Goal: Book appointment/travel/reservation

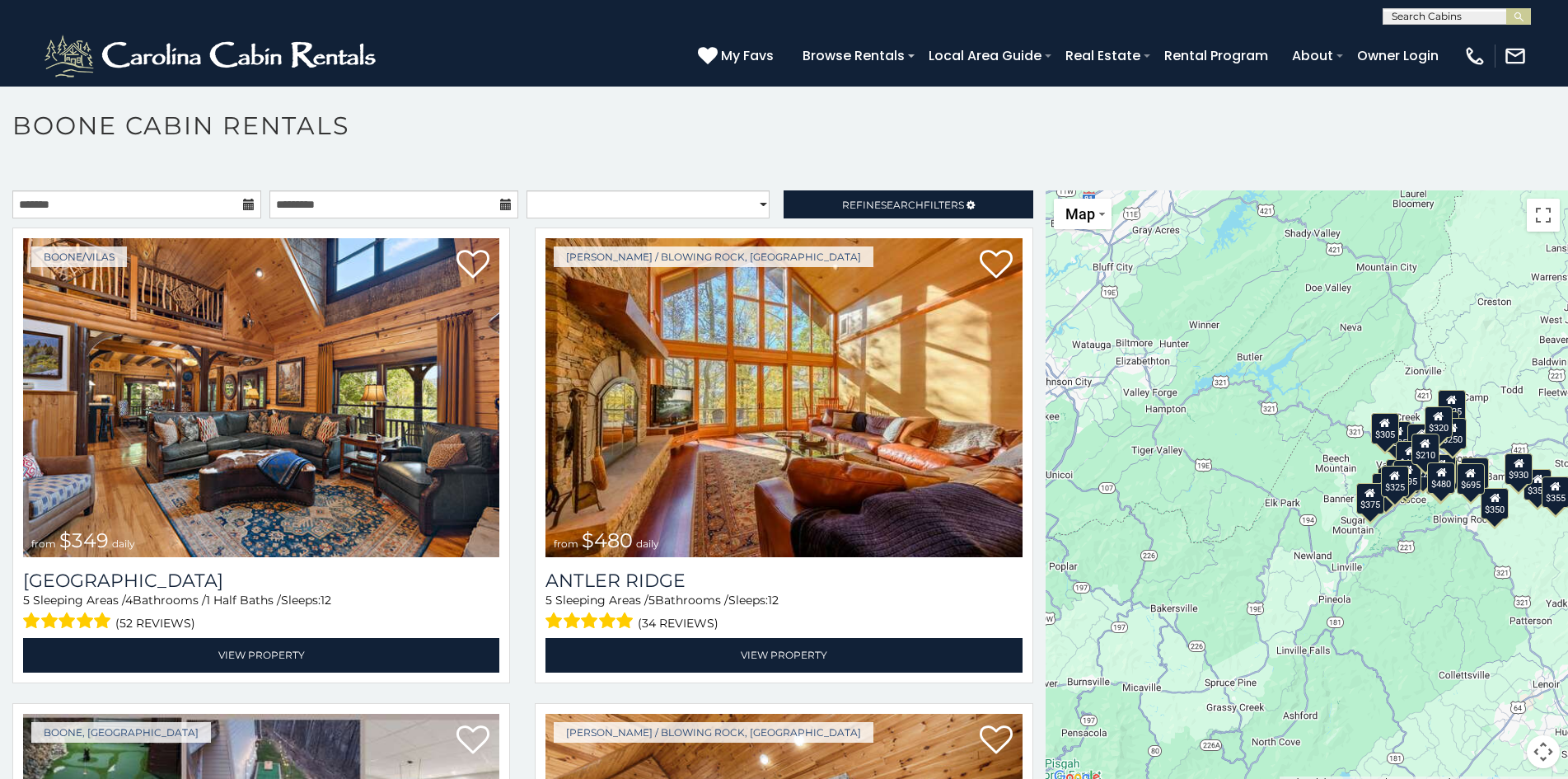
scroll to position [9, 0]
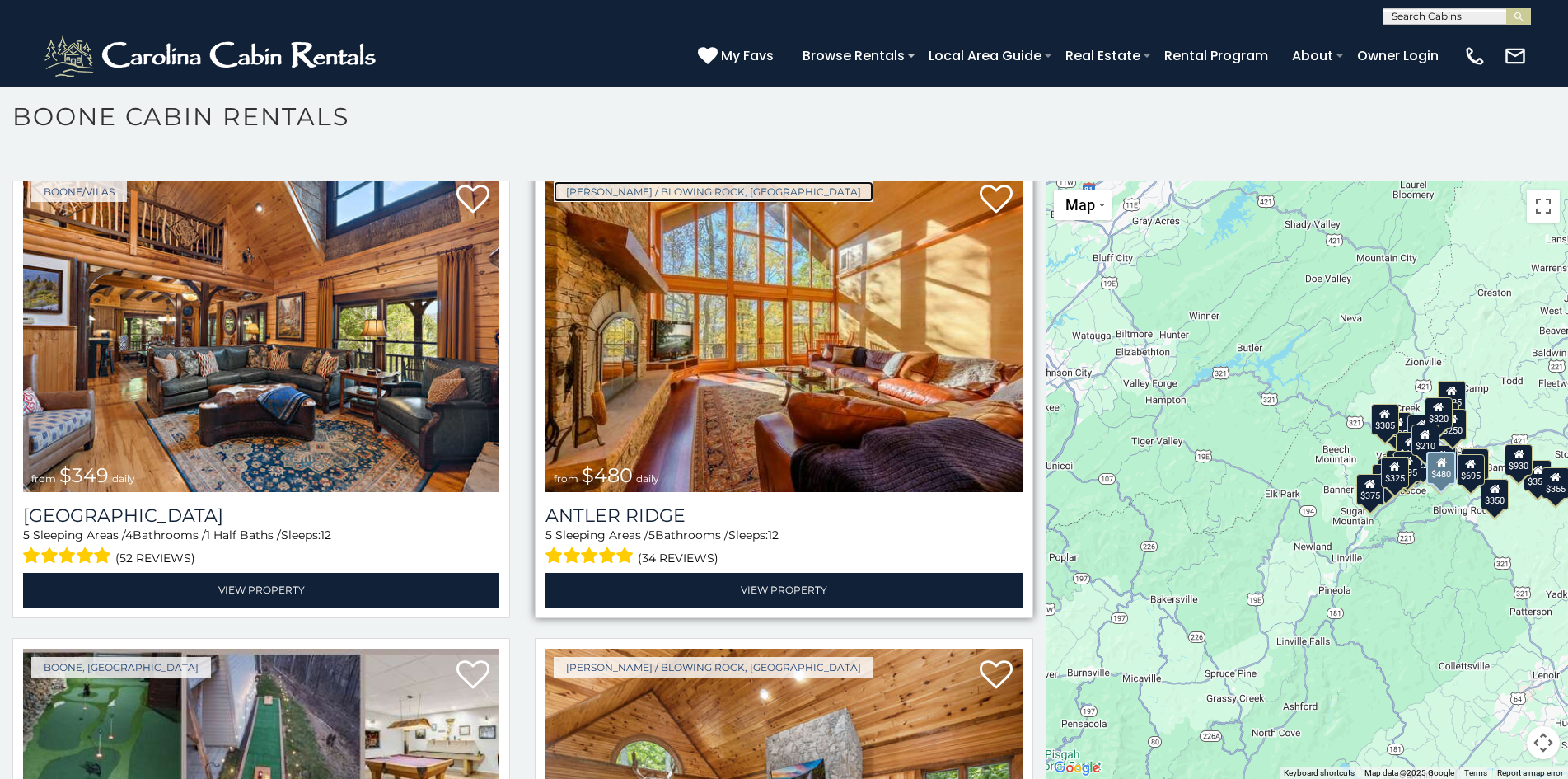
click at [594, 189] on link "[PERSON_NAME] / Blowing Rock, [GEOGRAPHIC_DATA]" at bounding box center [713, 192] width 319 height 21
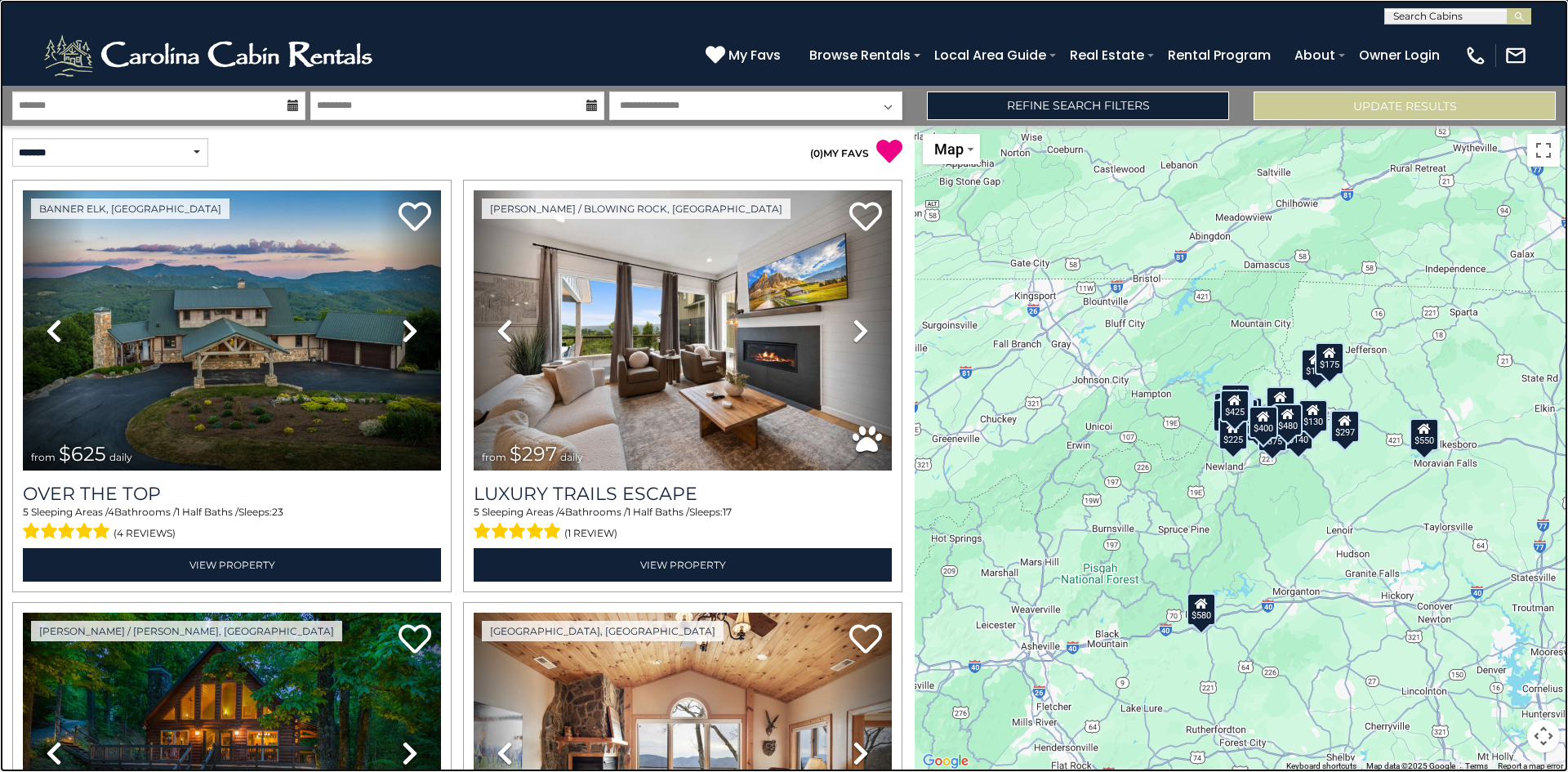
click at [228, 221] on link at bounding box center [784, 386] width 1568 height 772
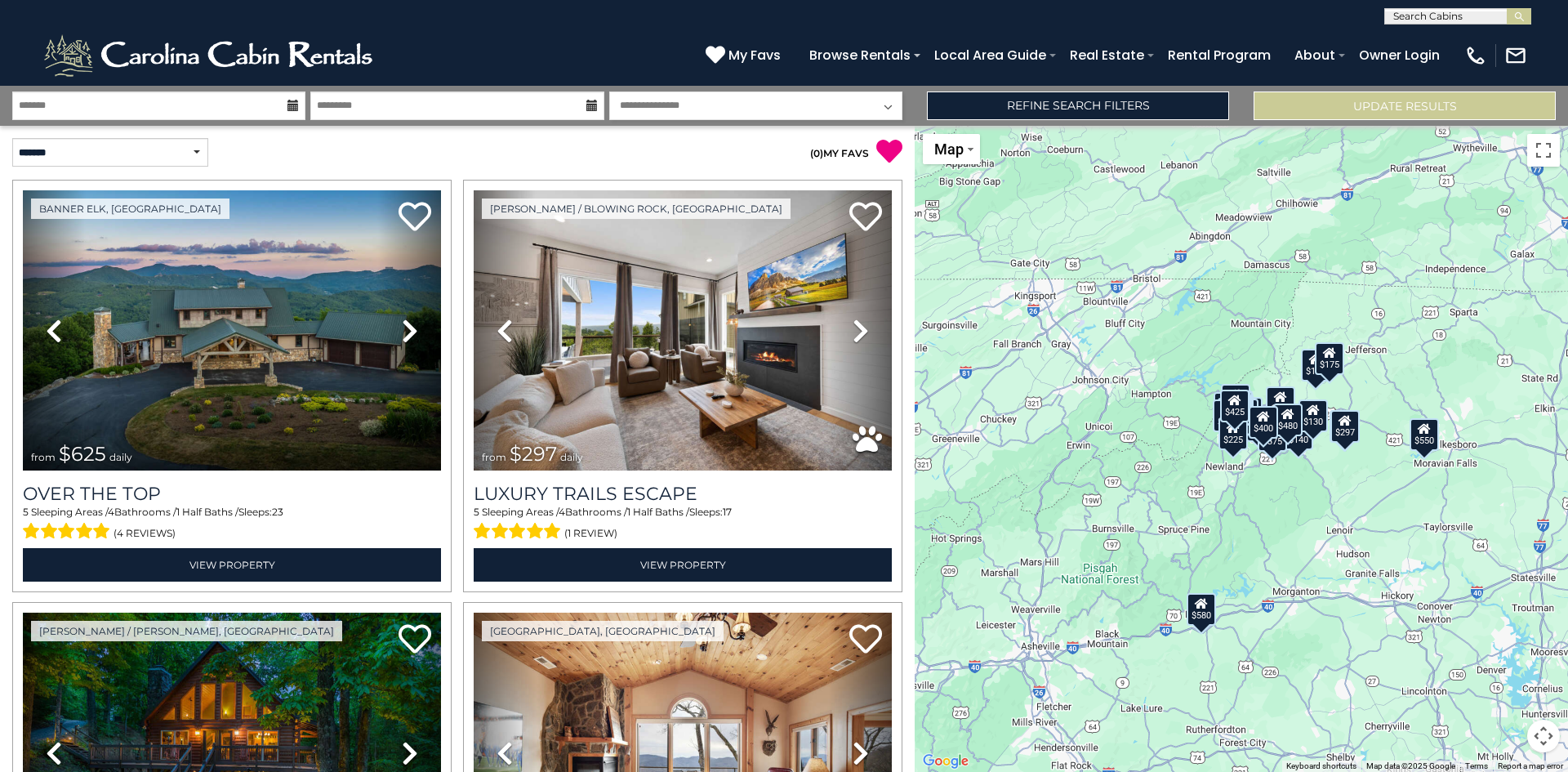
scroll to position [1737, 0]
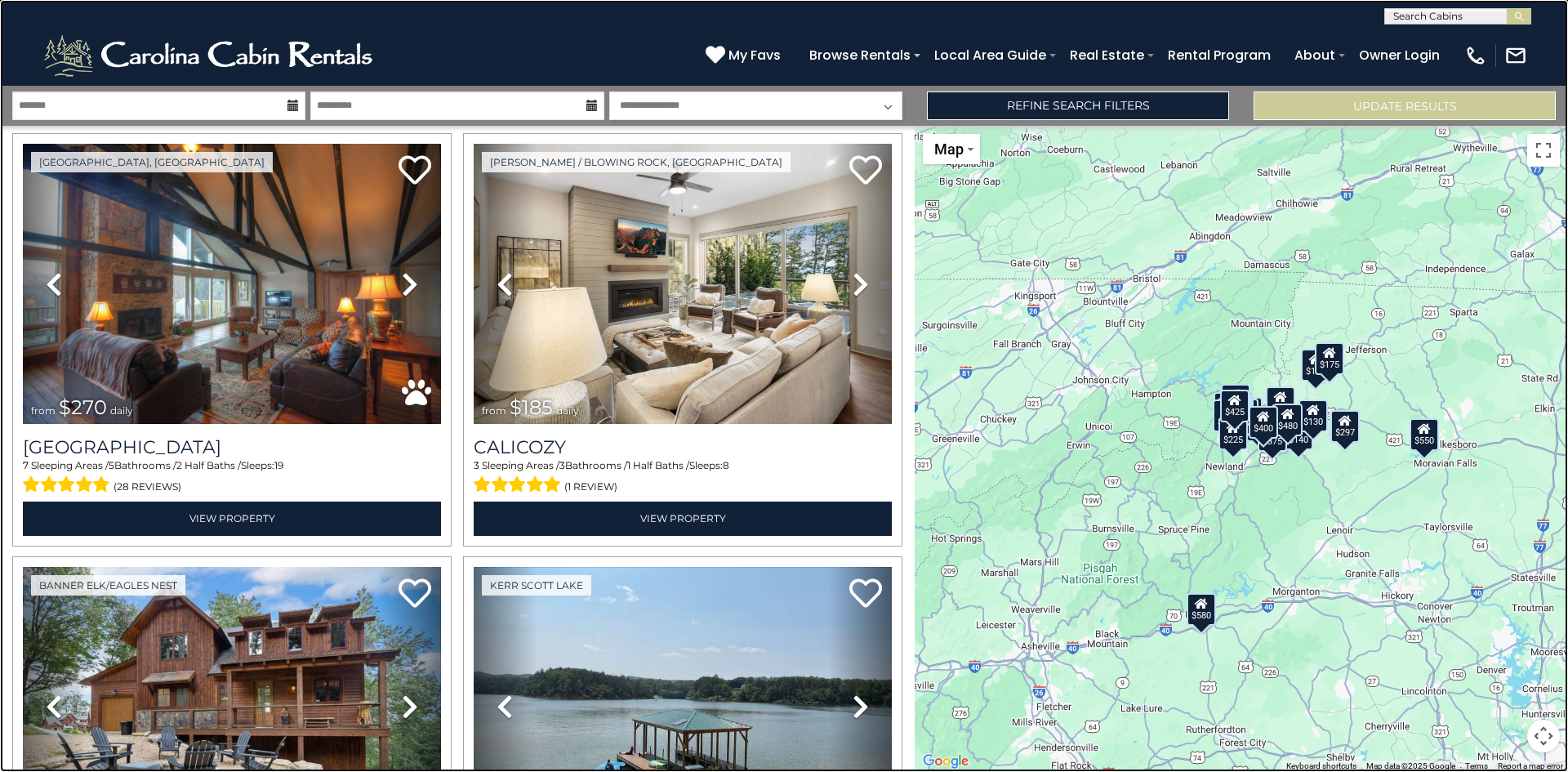
click at [40, 184] on link at bounding box center [784, 386] width 1568 height 772
